Goal: Complete application form: Complete application form

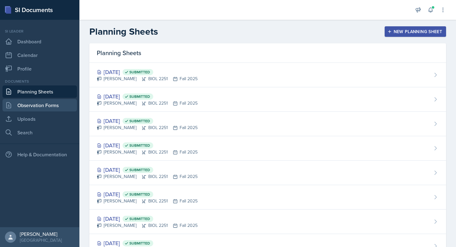
click at [52, 104] on link "Observation Forms" at bounding box center [39, 105] width 74 height 12
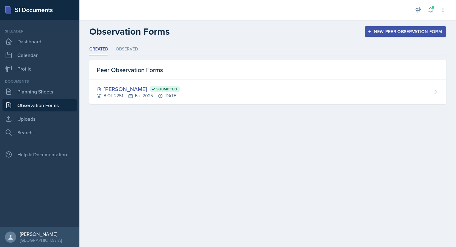
click at [417, 37] on div "Observation Forms New Peer Observation Form" at bounding box center [267, 31] width 376 height 11
click at [419, 34] on div "New Peer Observation Form" at bounding box center [405, 31] width 73 height 5
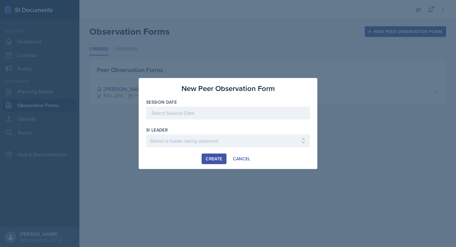
click at [209, 114] on div at bounding box center [228, 113] width 164 height 13
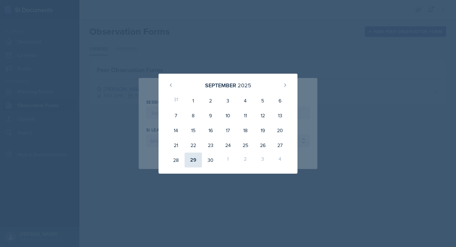
click at [192, 158] on div "29" at bounding box center [192, 160] width 17 height 15
type input "[DATE]"
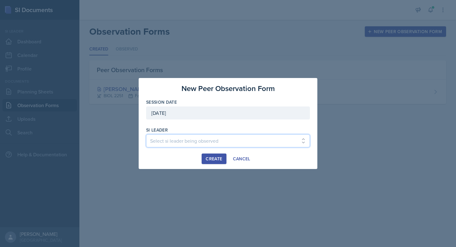
click at [205, 141] on select "Select si leader being observed [PERSON_NAME] / PSYC 2500 / The Phantoms of The…" at bounding box center [228, 141] width 164 height 13
select select "e0d55b72-bd17-47a8-a74b-86ba6ddb295e"
click at [146, 135] on select "Select si leader being observed [PERSON_NAME] / PSYC 2500 / The Phantoms of The…" at bounding box center [228, 141] width 164 height 13
click at [218, 159] on div "Create" at bounding box center [214, 159] width 16 height 5
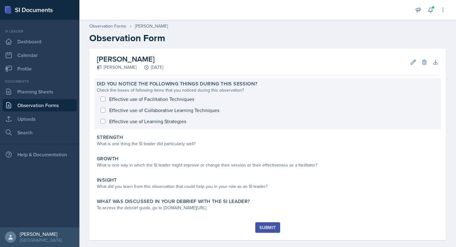
scroll to position [8, 0]
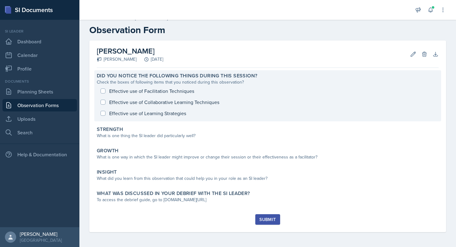
click at [160, 79] on label "Did you notice the following things during this session?" at bounding box center [177, 76] width 160 height 6
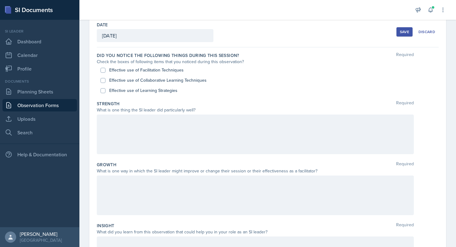
scroll to position [37, 0]
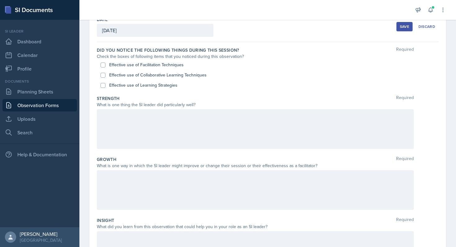
click at [149, 85] on label "Effective use of Learning Strategies" at bounding box center [143, 85] width 68 height 7
click at [105, 85] on input "Effective use of Learning Strategies" at bounding box center [102, 85] width 5 height 5
checkbox input "true"
click at [134, 64] on label "Effective use of Facilitation Techniques" at bounding box center [146, 65] width 74 height 7
click at [105, 64] on input "Effective use of Facilitation Techniques" at bounding box center [102, 65] width 5 height 5
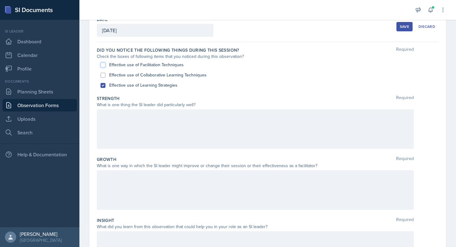
checkbox input "true"
click at [176, 104] on div "What is one thing the SI leader did particularly well?" at bounding box center [255, 105] width 317 height 7
click at [167, 128] on div at bounding box center [255, 129] width 317 height 40
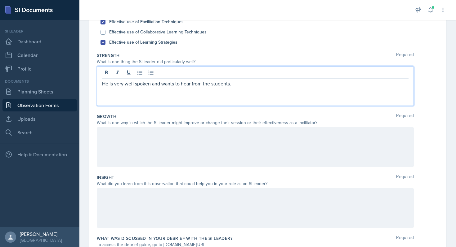
scroll to position [82, 0]
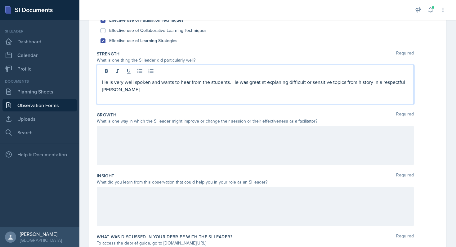
click at [282, 82] on p "He is very well spoken and wants to hear from the students. He was great at exp…" at bounding box center [255, 85] width 306 height 15
click at [113, 88] on p "He is very well spoken and wants to hear from the students. He was great at exp…" at bounding box center [255, 85] width 306 height 15
click at [111, 91] on p "He is very well spoken and wants to hear from the students. He was great at exp…" at bounding box center [255, 85] width 306 height 15
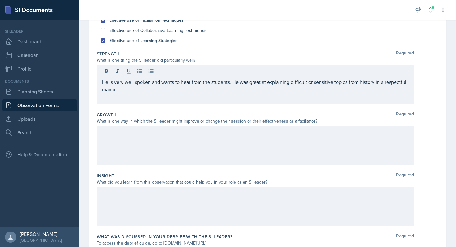
click at [164, 72] on div at bounding box center [255, 72] width 306 height 10
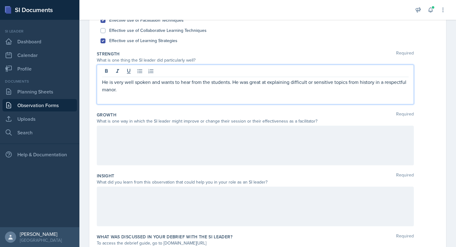
click at [123, 94] on div "He is very well spoken and wants to hear from the students. He was great at exp…" at bounding box center [255, 85] width 317 height 40
click at [134, 155] on div at bounding box center [255, 146] width 317 height 40
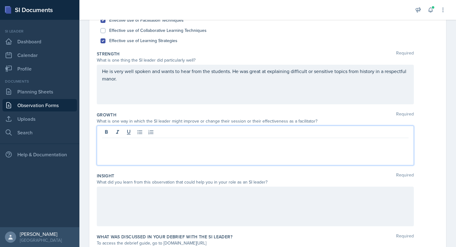
scroll to position [93, 0]
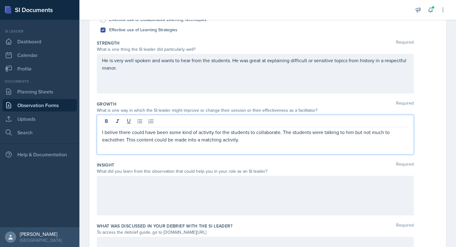
click at [108, 140] on p "I belive there could have been some kind of activity for the students to collab…" at bounding box center [255, 136] width 306 height 15
click at [113, 131] on p "I belive there could have been some kind of activity for the students to collab…" at bounding box center [255, 136] width 306 height 15
click at [186, 68] on p "He is very well spoken and wants to hear from the students. He was great at exp…" at bounding box center [255, 64] width 306 height 15
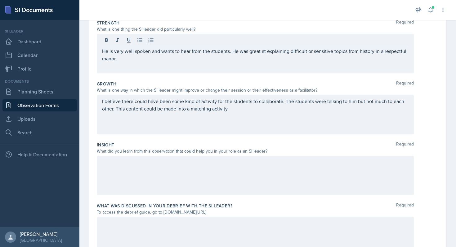
click at [185, 168] on div at bounding box center [255, 176] width 317 height 40
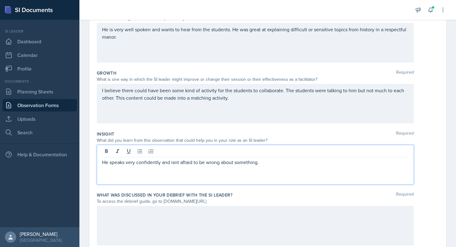
click at [179, 164] on p "He speaks very confidently and isnt aftaid to be wrong about something." at bounding box center [255, 162] width 306 height 7
click at [176, 163] on p "He speaks very confidently and isnt aftaid to be wrong about something." at bounding box center [255, 162] width 306 height 7
click at [187, 163] on p "He speaks very confidently and isn't aftaid to be wrong about something." at bounding box center [255, 162] width 306 height 7
click at [273, 162] on p "He speaks very confidently and isn't afraid to be wrong about something." at bounding box center [255, 162] width 306 height 7
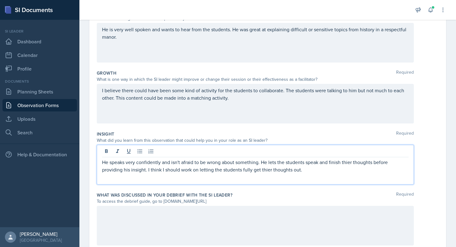
click at [267, 171] on p "He speaks very confidently and isn't afraid to be wrong about something. He let…" at bounding box center [255, 166] width 306 height 15
click at [348, 164] on p "He speaks very confidently and isn't afraid to be wrong about something. He let…" at bounding box center [255, 166] width 306 height 15
click at [321, 159] on p "He speaks very confidently and isn't afraid to be wrong about something. He let…" at bounding box center [255, 166] width 306 height 15
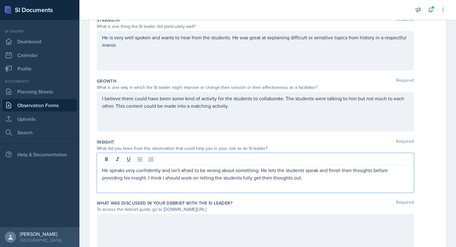
click at [321, 121] on div "I believe there could have been some kind of activity for the students to colla…" at bounding box center [255, 112] width 317 height 40
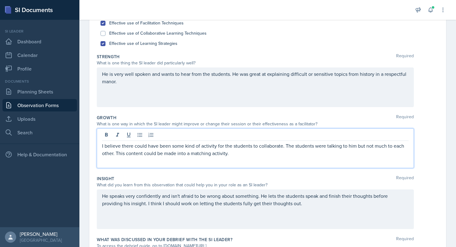
click at [303, 99] on div "He is very well spoken and wants to hear from the students. He was great at exp…" at bounding box center [255, 88] width 317 height 40
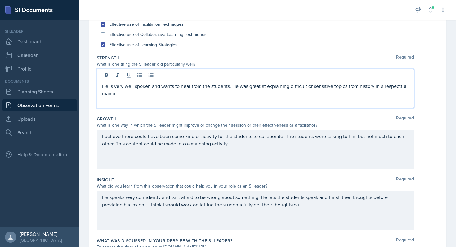
scroll to position [66, 0]
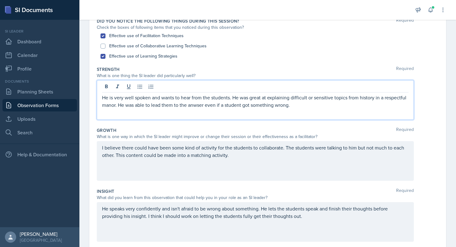
click at [193, 107] on p "He is very well spoken and wants to hear from the students. He was great at exp…" at bounding box center [255, 101] width 306 height 15
click at [291, 106] on p "He is very well spoken and wants to hear from the students. He was great at exp…" at bounding box center [255, 101] width 306 height 15
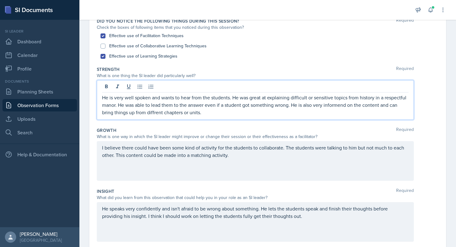
click at [153, 112] on p "He is very well spoken and wants to hear from the students. He was great at exp…" at bounding box center [255, 105] width 306 height 22
click at [155, 113] on p "He is very well spoken and wants to hear from the students. He was great at exp…" at bounding box center [255, 105] width 306 height 22
click at [153, 113] on p "He is very well spoken and wants to hear from the students. He was great at exp…" at bounding box center [255, 105] width 306 height 22
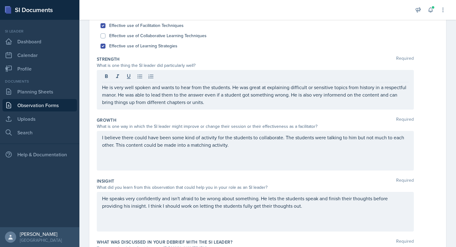
click at [197, 149] on div "I believe there could have been some kind of activity for the students to colla…" at bounding box center [255, 151] width 317 height 40
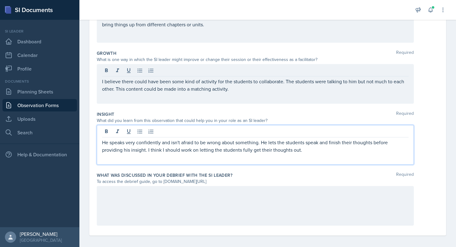
click at [197, 149] on p "He speaks very confidently and isn't afraid to be wrong about something. He let…" at bounding box center [255, 146] width 306 height 15
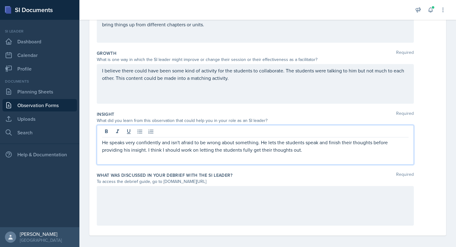
scroll to position [147, 0]
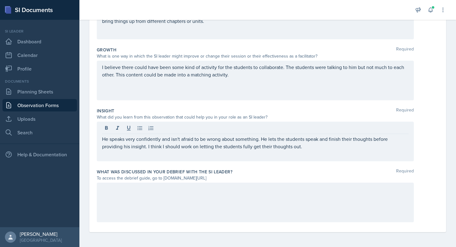
click at [205, 201] on div at bounding box center [255, 203] width 317 height 40
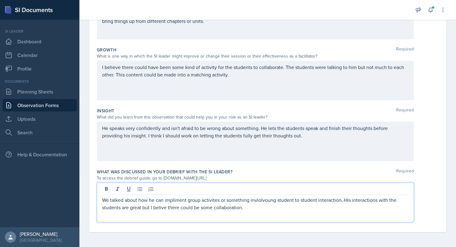
click at [260, 199] on p "We talked about how he can impliment group activites or something invlolvoung s…" at bounding box center [255, 204] width 306 height 15
click at [256, 204] on p "We talked about how he can impliment group activites or something invlolvoung s…" at bounding box center [255, 204] width 306 height 15
click at [269, 202] on p "We talked about how he can impliment group activites or something invlolvoung s…" at bounding box center [255, 204] width 306 height 15
click at [265, 200] on p "We talked about how he can impliment group activites or something invlolvoung s…" at bounding box center [255, 204] width 306 height 15
click at [268, 201] on p "We talked about how he can impliment group activites or something invlolviung s…" at bounding box center [255, 204] width 306 height 15
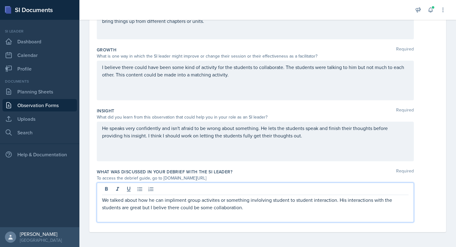
click at [240, 211] on p "We talked about how he can impliment group activites or something invlolving st…" at bounding box center [255, 204] width 306 height 15
click at [211, 200] on p "We talked about how he can impliment group activites or something invlolving st…" at bounding box center [255, 204] width 306 height 15
click at [172, 202] on p "We talked about how he can impliment group activities or something invlolving s…" at bounding box center [255, 204] width 306 height 15
click at [160, 211] on p "We talked about how he can implement group activities or something invlolving s…" at bounding box center [255, 204] width 306 height 15
click at [259, 199] on p "We talked about how he can implement group activities or something invlolving s…" at bounding box center [255, 204] width 306 height 15
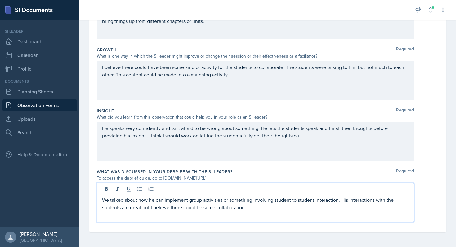
click at [271, 204] on p "We talked about how he can implement group activities or something involving st…" at bounding box center [255, 204] width 306 height 15
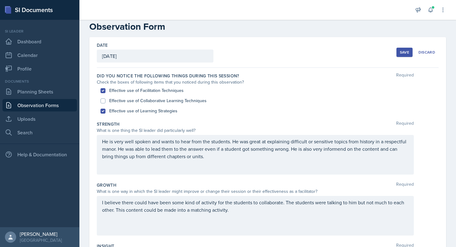
scroll to position [0, 0]
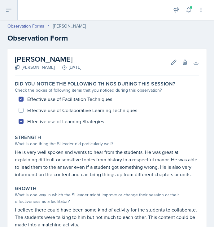
click at [7, 12] on icon at bounding box center [8, 9] width 7 height 7
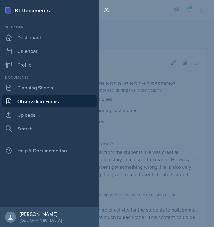
click at [140, 41] on div "SI Documents Si leader Dashboard Calendar Profile Documents Planning Sheets Obs…" at bounding box center [107, 113] width 214 height 227
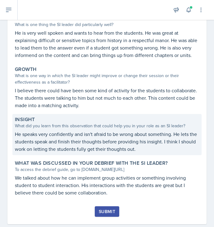
scroll to position [131, 0]
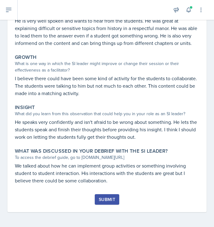
click at [32, 204] on div "Submit" at bounding box center [107, 203] width 184 height 18
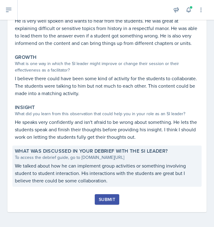
click at [75, 177] on p "We talked about how he can implement group activities or something involving st…" at bounding box center [107, 173] width 184 height 22
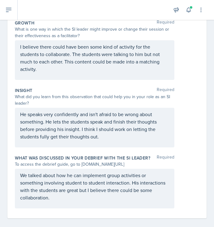
click at [85, 197] on div "We talked about how he can implement group activities or something involving st…" at bounding box center [95, 189] width 160 height 40
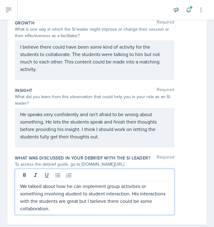
scroll to position [190, 0]
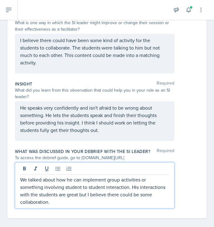
click at [48, 194] on p "We talked about how he can implement group activities or something involving st…" at bounding box center [94, 191] width 149 height 30
click at [119, 194] on p "We talked about how he can implement group activities or something involving st…" at bounding box center [94, 191] width 149 height 30
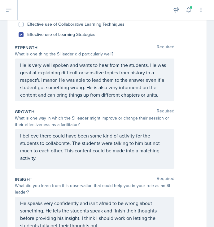
scroll to position [62, 0]
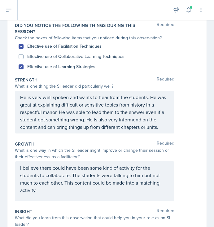
click at [177, 55] on div "Effective use of Collaborative Learning Techniques" at bounding box center [107, 56] width 177 height 10
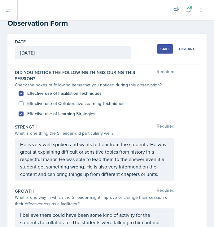
scroll to position [0, 0]
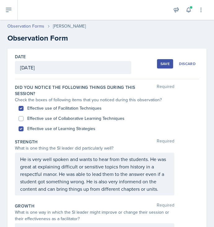
click at [152, 43] on h2 "Observation Form" at bounding box center [106, 38] width 199 height 11
click at [164, 61] on div "Save" at bounding box center [165, 63] width 9 height 5
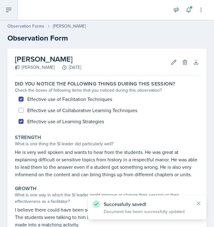
click at [12, 14] on button at bounding box center [9, 10] width 18 height 20
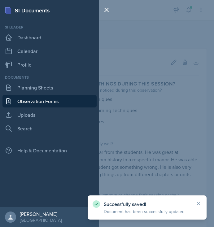
click at [16, 98] on link "Observation Forms" at bounding box center [49, 101] width 94 height 12
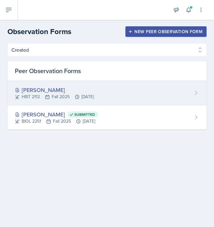
click at [94, 94] on div "HIST 2112 Fall 2025 Sep 29th, 2025" at bounding box center [54, 97] width 79 height 7
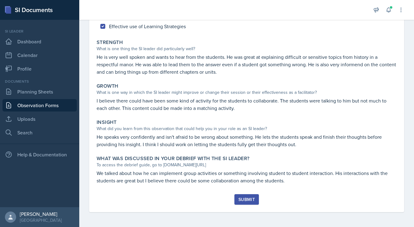
scroll to position [95, 0]
click at [86, 32] on div "Jack Vickers Elijah Till September 29th, 2025 Edit Delete Download Autosaving D…" at bounding box center [246, 90] width 335 height 274
click at [83, 81] on div "Jack Vickers Elijah Till September 29th, 2025 Edit Delete Download Autosaving D…" at bounding box center [246, 90] width 335 height 274
click at [214, 199] on div "Submit" at bounding box center [247, 199] width 16 height 5
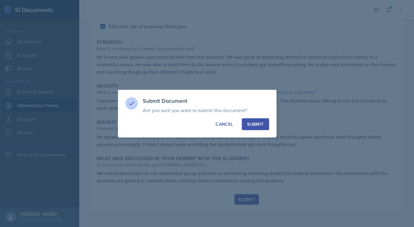
click at [214, 123] on div "Submit" at bounding box center [255, 124] width 16 height 6
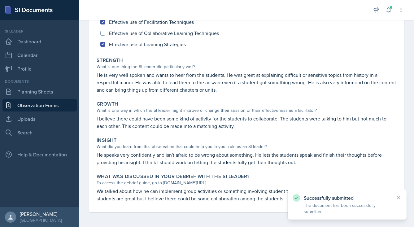
scroll to position [77, 0]
